Goal: Transaction & Acquisition: Purchase product/service

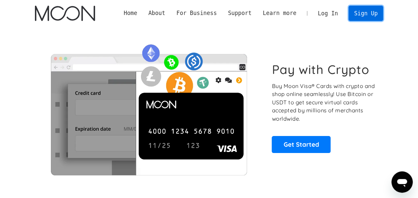
click at [365, 11] on link "Sign Up" at bounding box center [366, 13] width 35 height 15
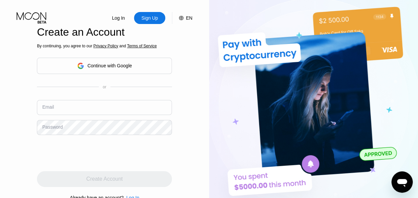
click at [69, 109] on input "text" at bounding box center [104, 107] width 135 height 15
click at [51, 109] on div "Email" at bounding box center [48, 106] width 12 height 5
click at [59, 109] on input "text" at bounding box center [104, 107] width 135 height 15
type input "[EMAIL_ADDRESS][DOMAIN_NAME]"
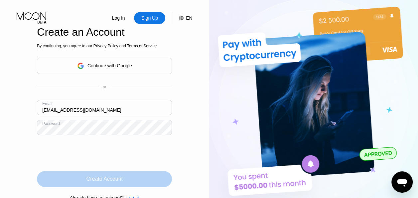
click at [73, 183] on div "Create Account" at bounding box center [104, 179] width 135 height 16
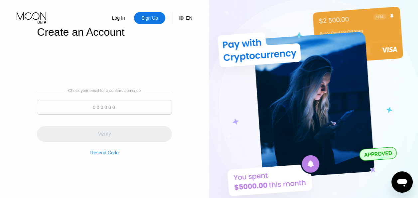
click at [130, 104] on input at bounding box center [104, 106] width 135 height 15
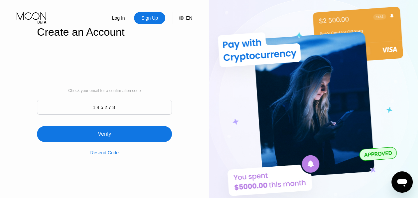
type input "145278"
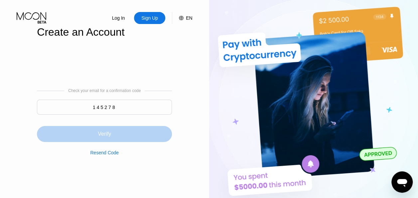
click at [130, 139] on div "Verify" at bounding box center [104, 134] width 135 height 16
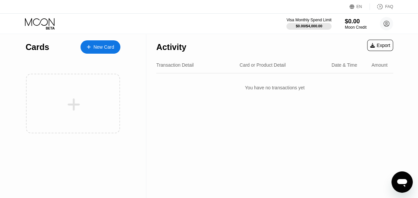
click at [253, 67] on div "Card or Product Detail" at bounding box center [262, 64] width 46 height 5
click at [170, 68] on div "Transaction Detail" at bounding box center [174, 64] width 37 height 5
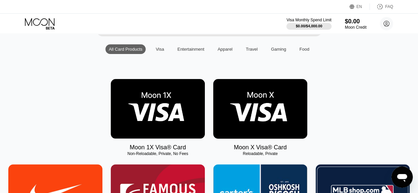
scroll to position [67, 0]
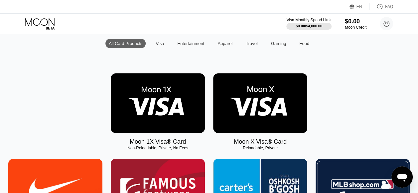
click at [262, 98] on img at bounding box center [260, 103] width 94 height 60
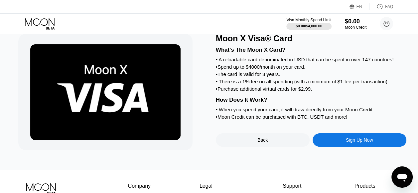
scroll to position [33, 0]
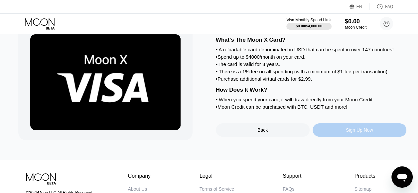
click at [332, 136] on div "Sign Up Now" at bounding box center [360, 129] width 94 height 13
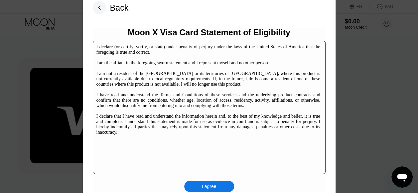
scroll to position [102, 0]
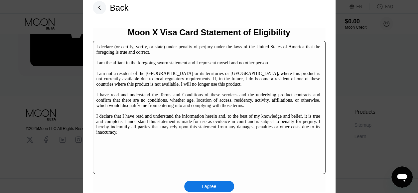
click at [208, 184] on div "I agree" at bounding box center [209, 186] width 15 height 6
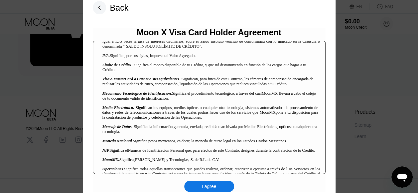
scroll to position [665, 0]
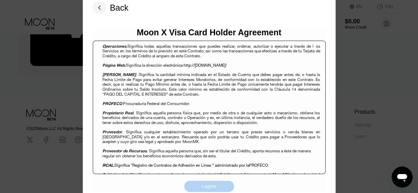
click at [216, 185] on div "I agree" at bounding box center [209, 186] width 15 height 6
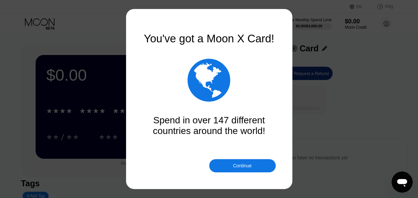
click at [228, 167] on div "Continue" at bounding box center [242, 165] width 67 height 13
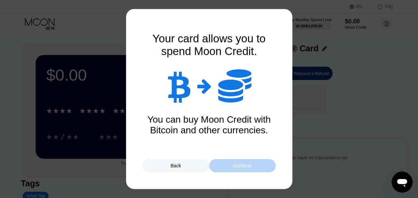
click at [236, 166] on div "Continue" at bounding box center [242, 165] width 19 height 5
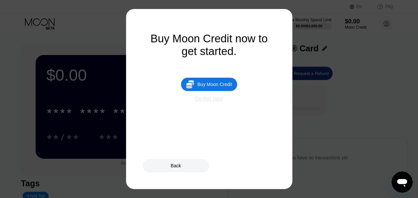
click at [212, 102] on div "Do this later" at bounding box center [209, 99] width 28 height 6
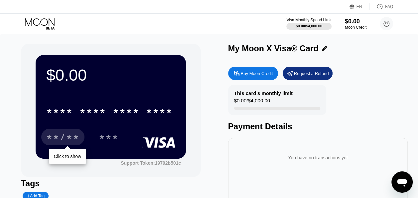
click at [70, 136] on div "**/**" at bounding box center [62, 137] width 33 height 11
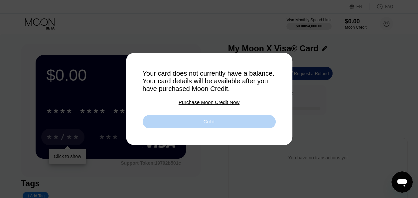
click at [167, 124] on div "Got it" at bounding box center [209, 121] width 133 height 13
